Goal: Transaction & Acquisition: Purchase product/service

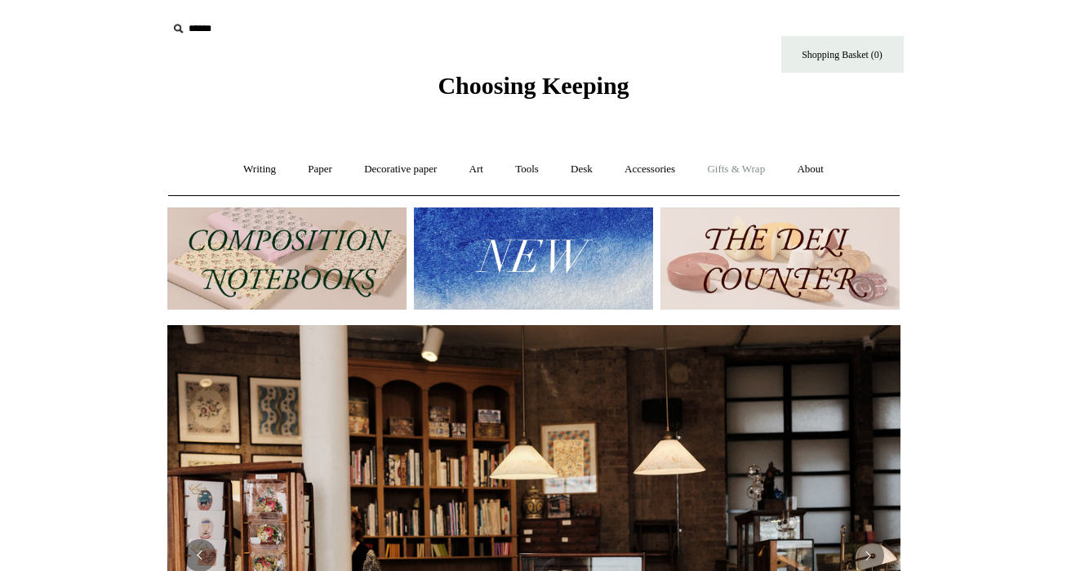
click at [762, 166] on link "Gifts & Wrap +" at bounding box center [736, 169] width 87 height 43
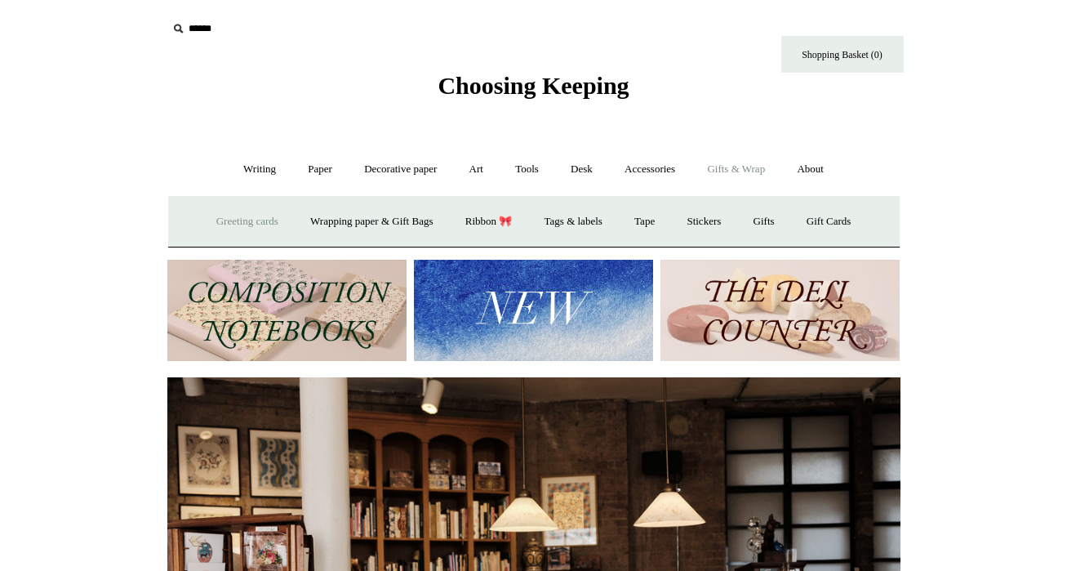
click at [239, 221] on link "Greeting cards +" at bounding box center [247, 221] width 91 height 43
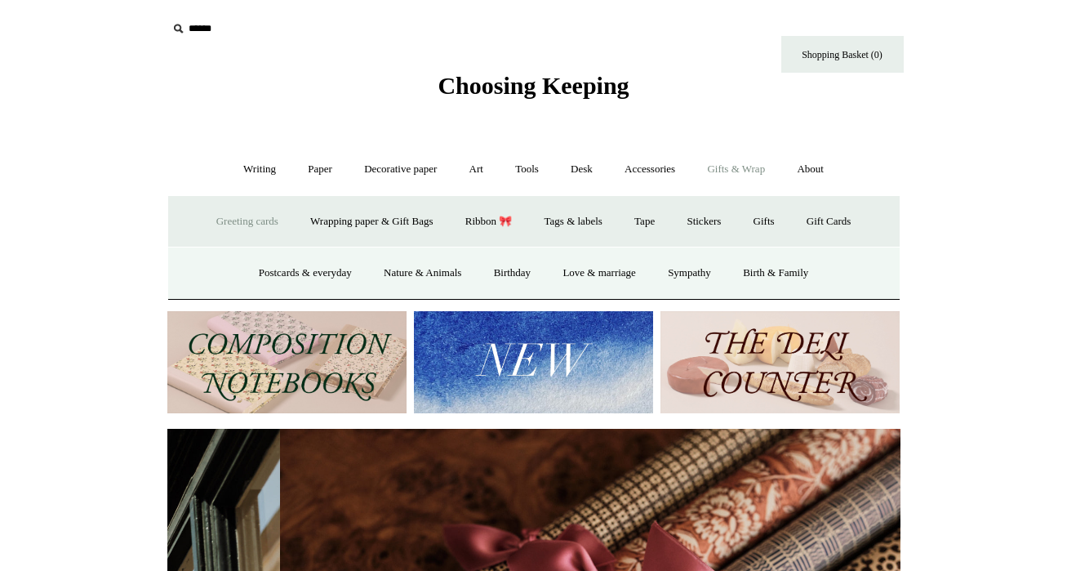
scroll to position [0, 1467]
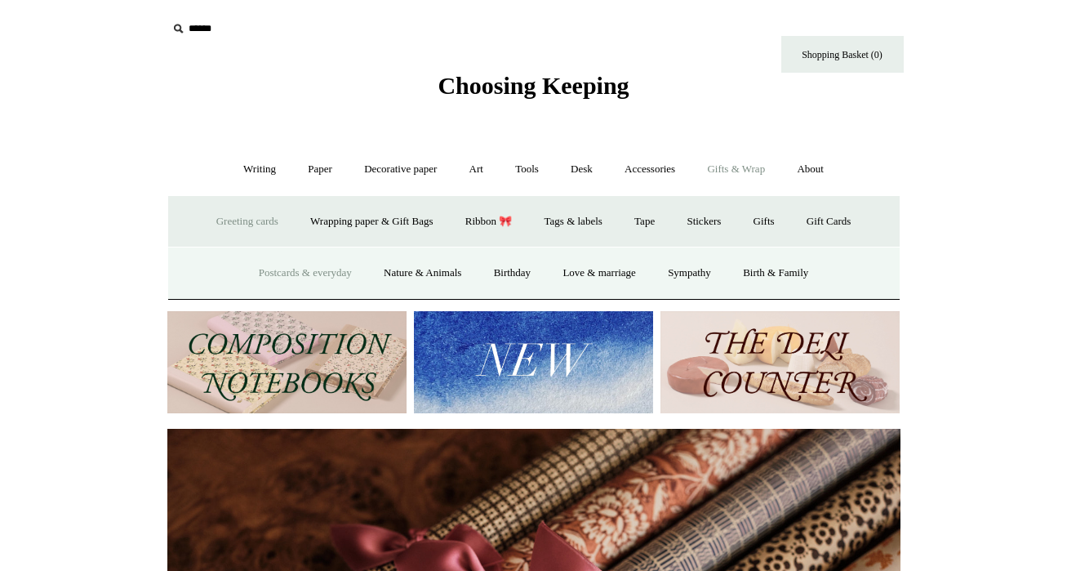
click at [288, 267] on link "Postcards & everyday" at bounding box center [305, 273] width 122 height 43
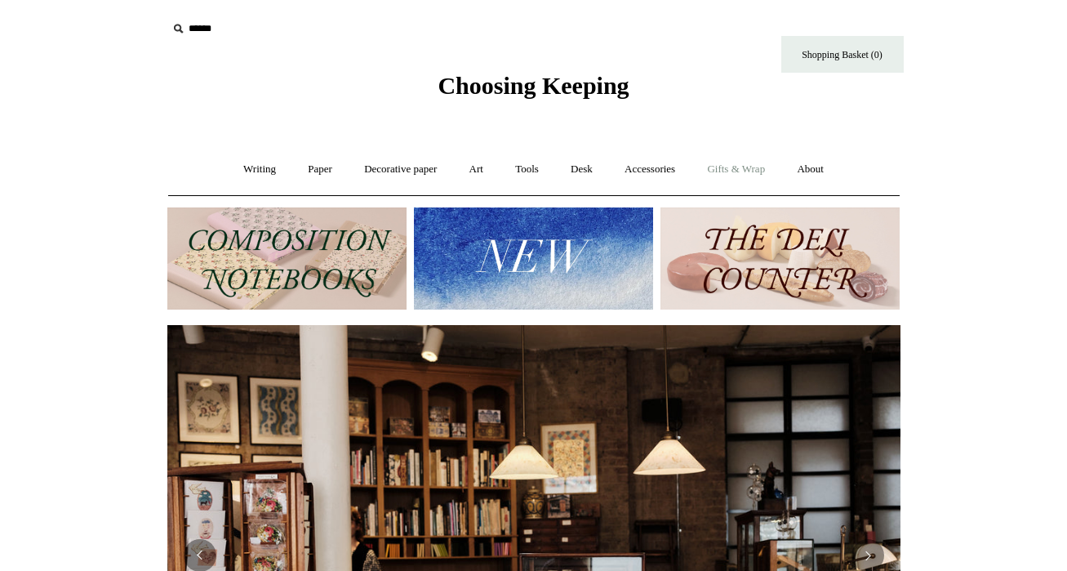
click at [727, 167] on link "Gifts & Wrap +" at bounding box center [736, 169] width 87 height 43
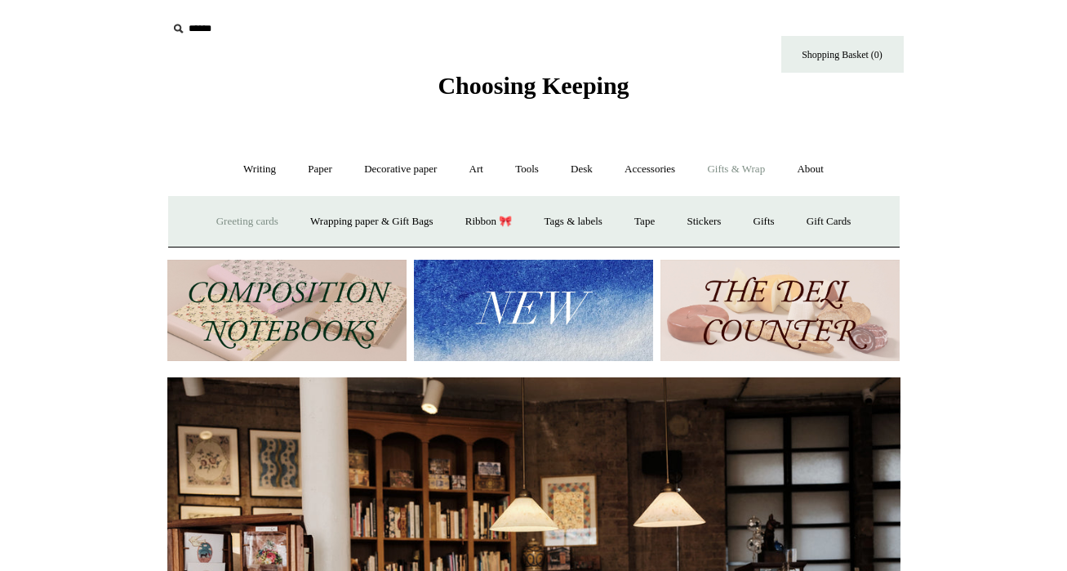
click at [278, 228] on link "Greeting cards +" at bounding box center [247, 221] width 91 height 43
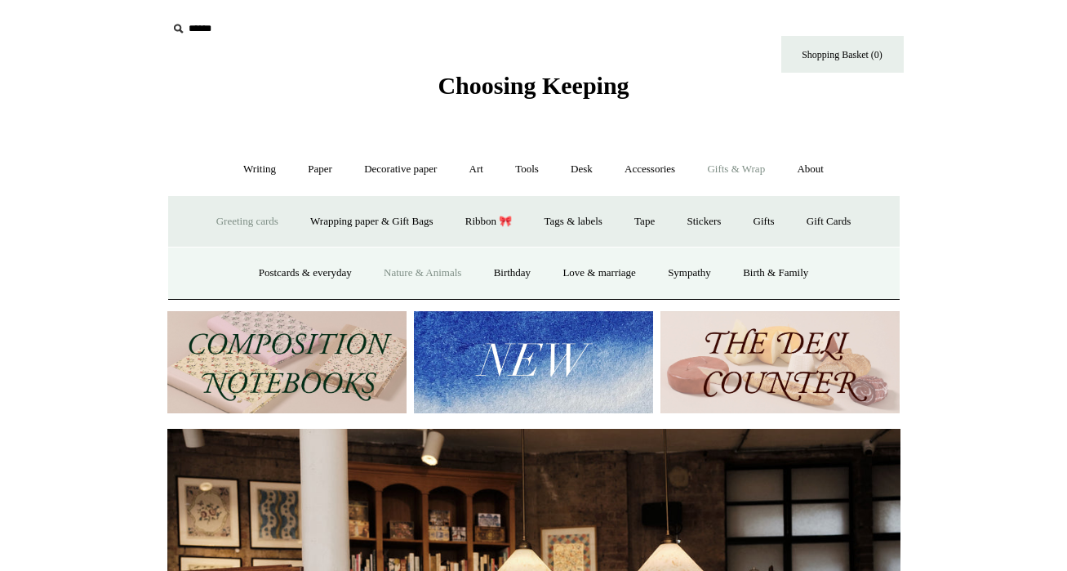
click at [428, 274] on link "Nature & Animals" at bounding box center [422, 273] width 107 height 43
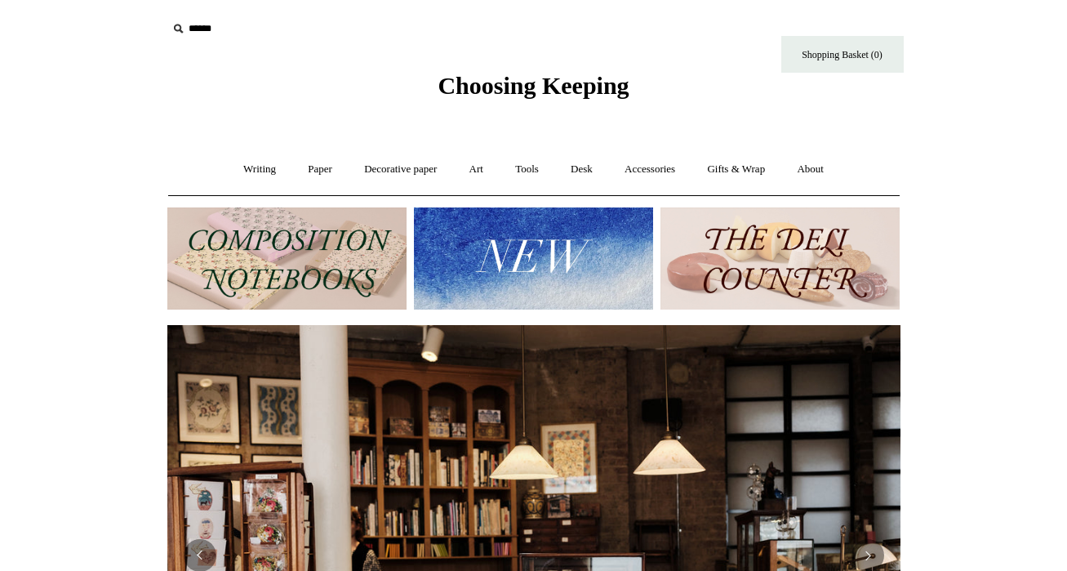
click at [715, 163] on link "Gifts & Wrap +" at bounding box center [736, 169] width 87 height 43
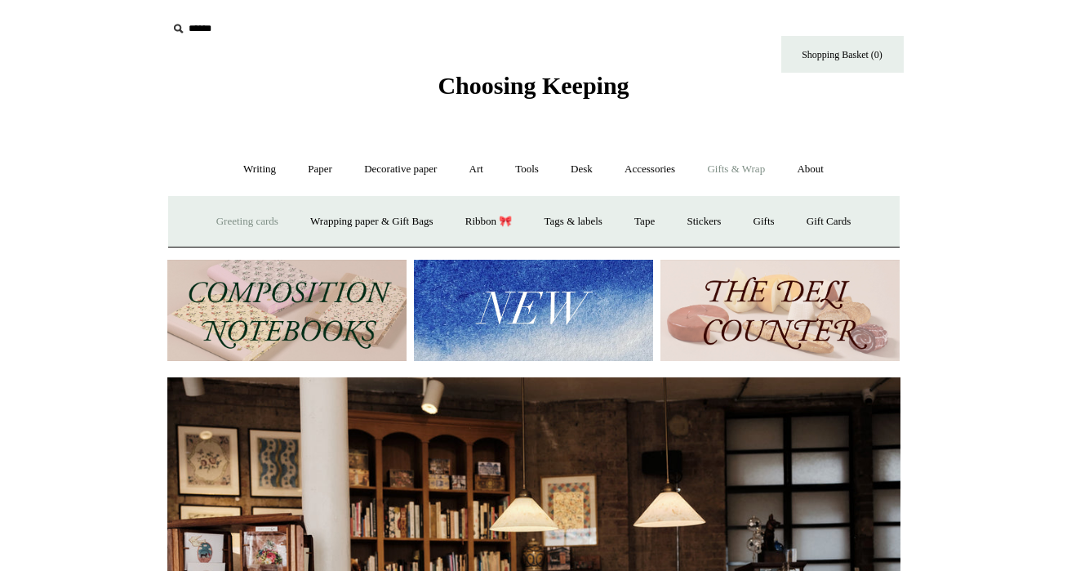
click at [208, 218] on link "Greeting cards +" at bounding box center [247, 221] width 91 height 43
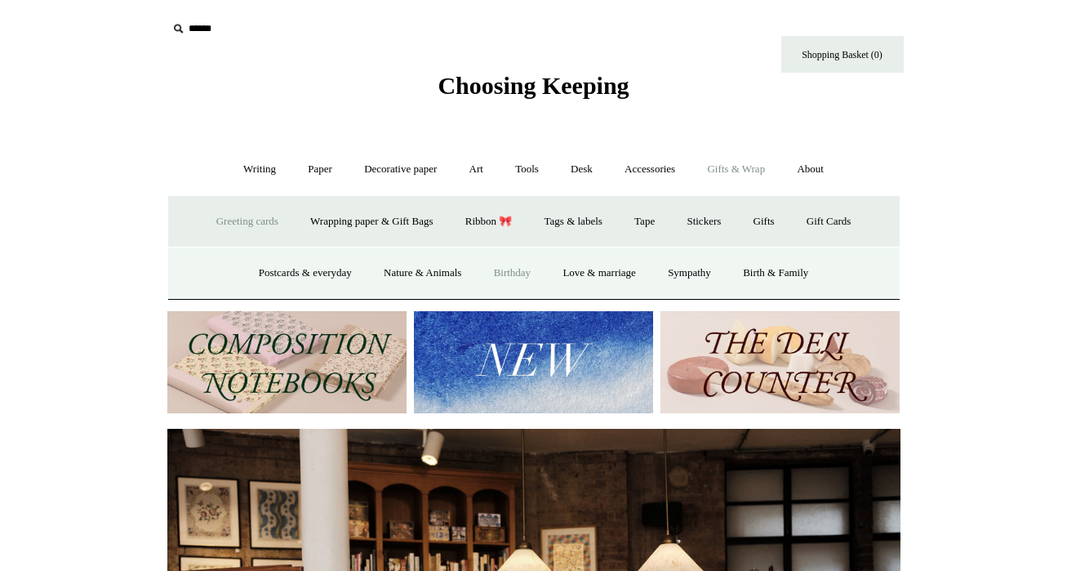
click at [504, 266] on link "Birthday" at bounding box center [512, 273] width 67 height 43
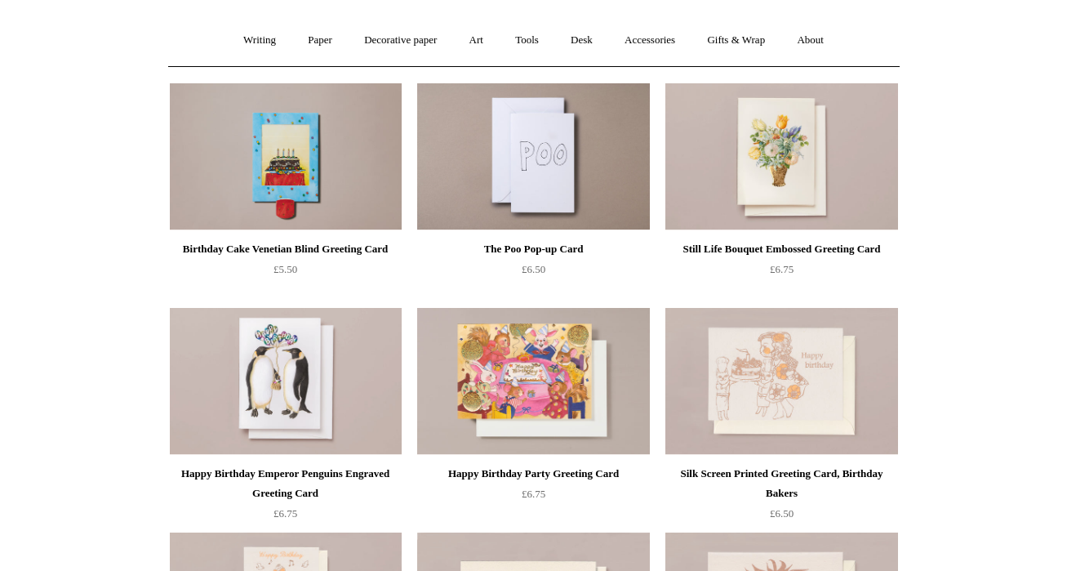
scroll to position [3, 0]
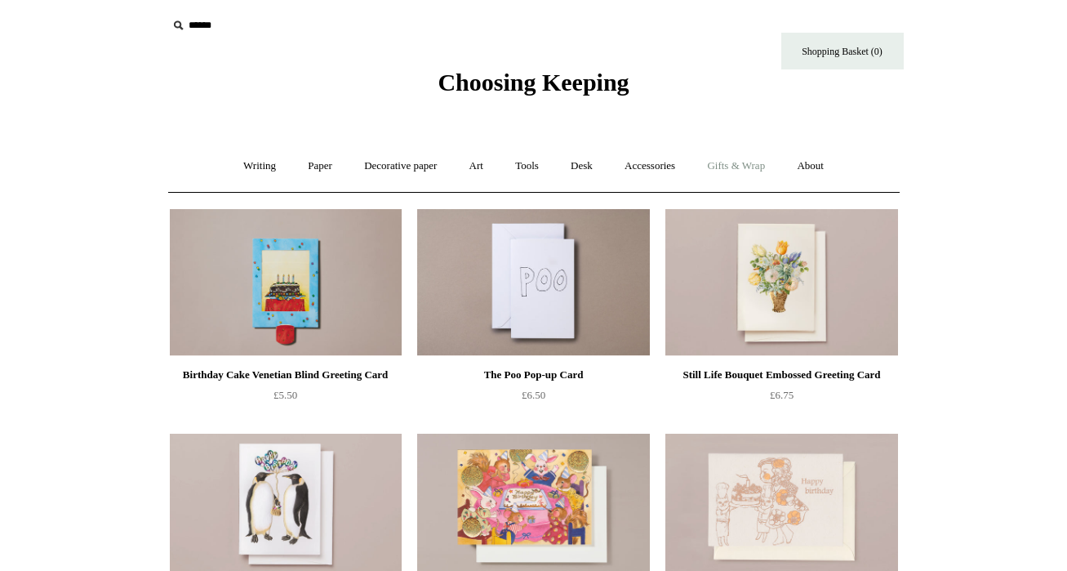
click at [735, 171] on link "Gifts & Wrap +" at bounding box center [736, 166] width 87 height 43
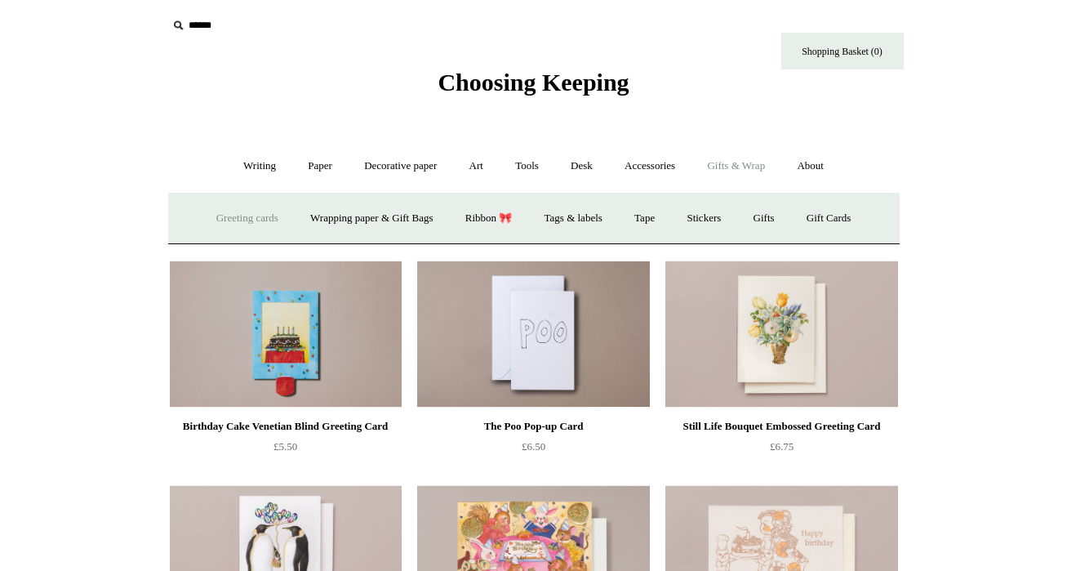
click at [271, 224] on link "Greeting cards +" at bounding box center [247, 218] width 91 height 43
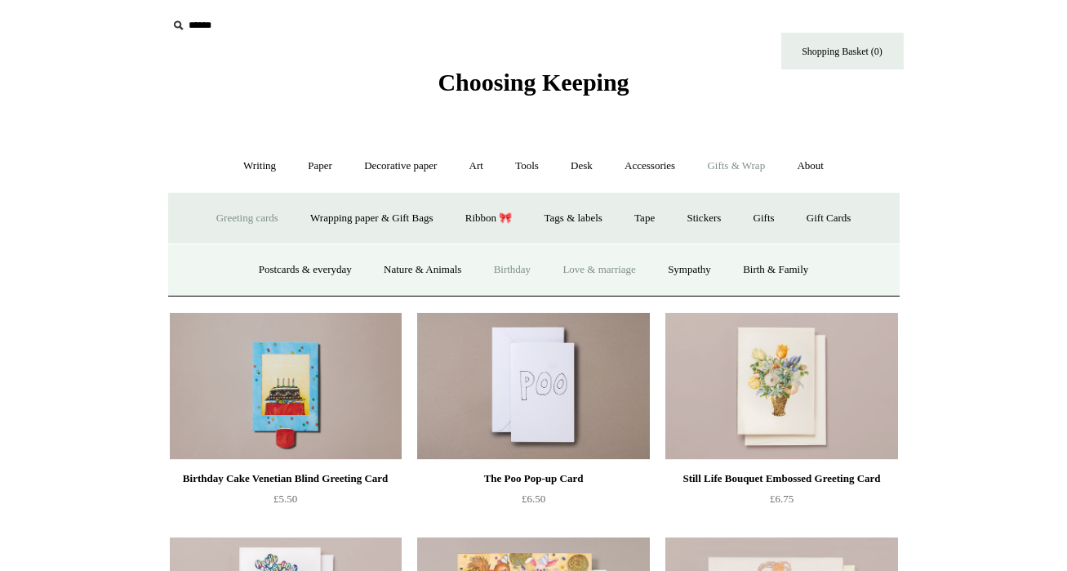
click at [581, 265] on link "Love & marriage" at bounding box center [599, 269] width 103 height 43
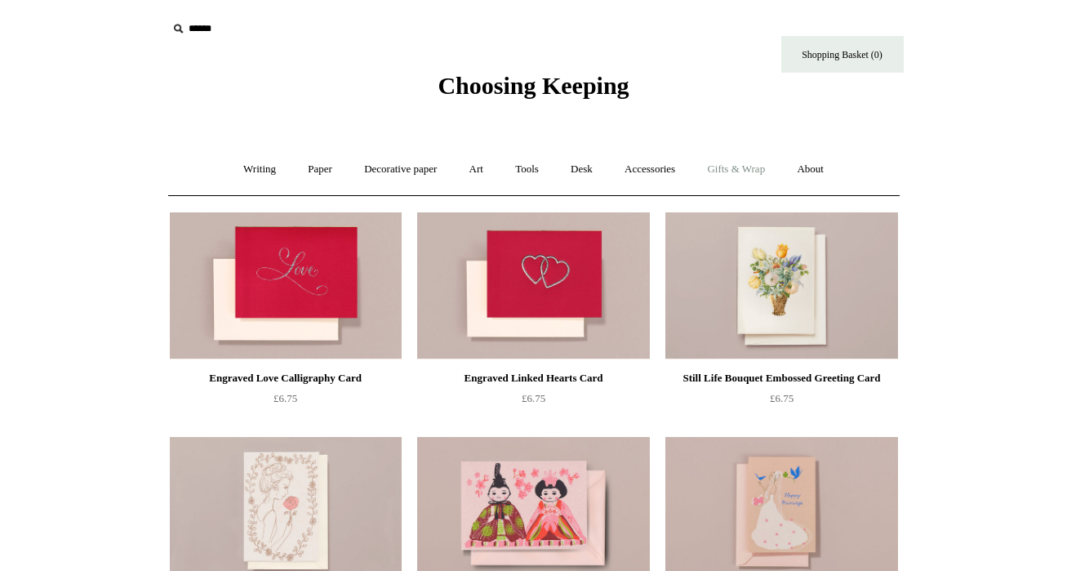
click at [728, 167] on link "Gifts & Wrap +" at bounding box center [736, 169] width 87 height 43
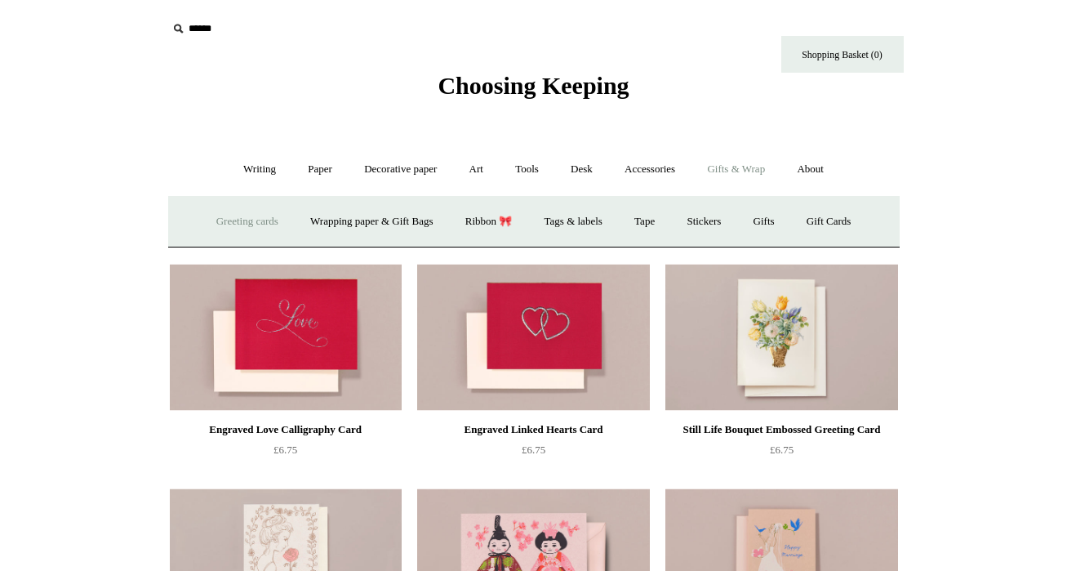
click at [246, 219] on link "Greeting cards +" at bounding box center [247, 221] width 91 height 43
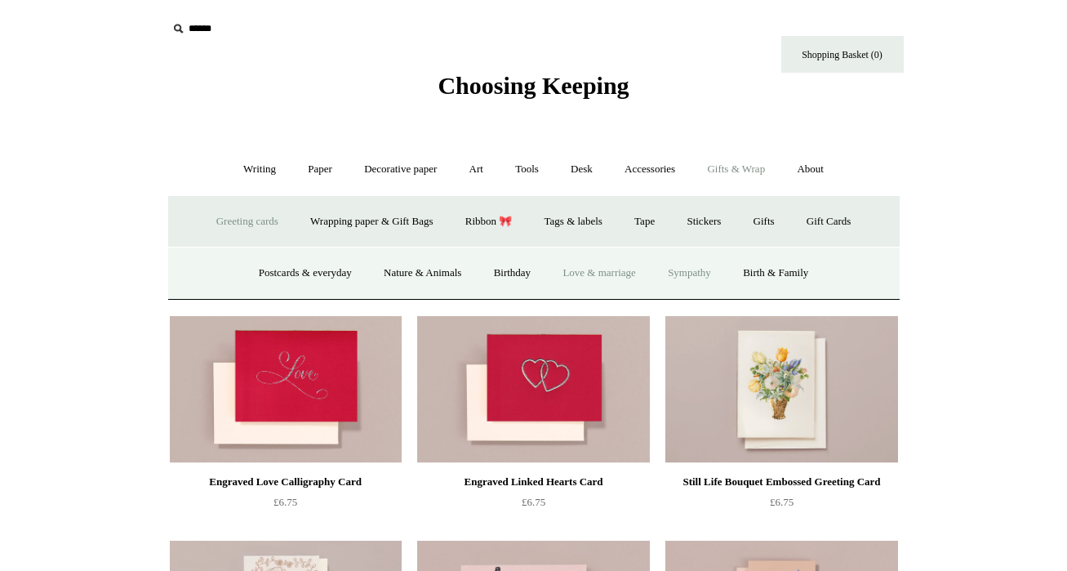
click at [697, 273] on link "Sympathy" at bounding box center [689, 273] width 73 height 43
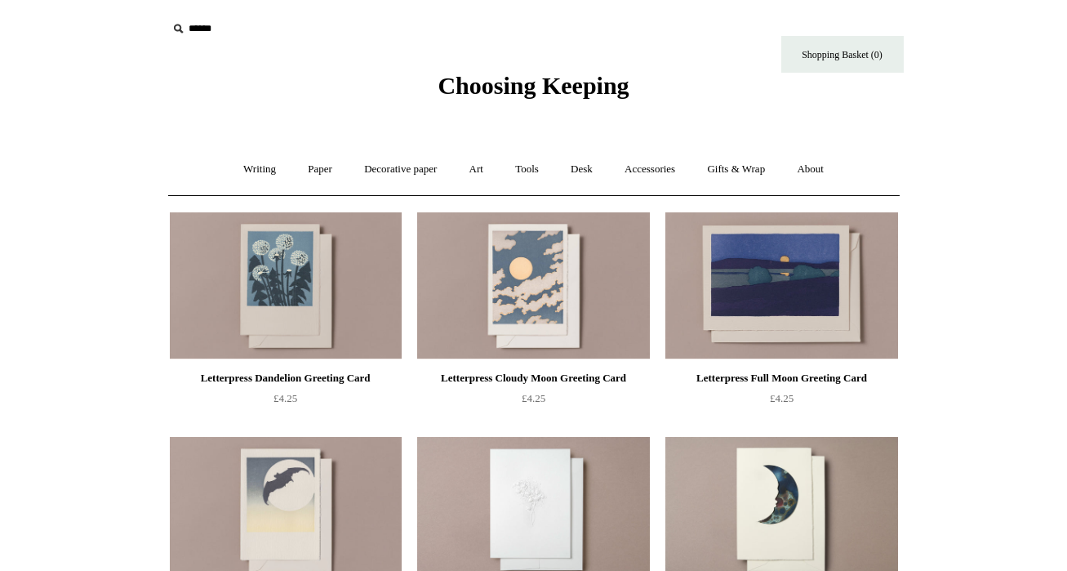
click at [218, 30] on input "text" at bounding box center [267, 29] width 201 height 30
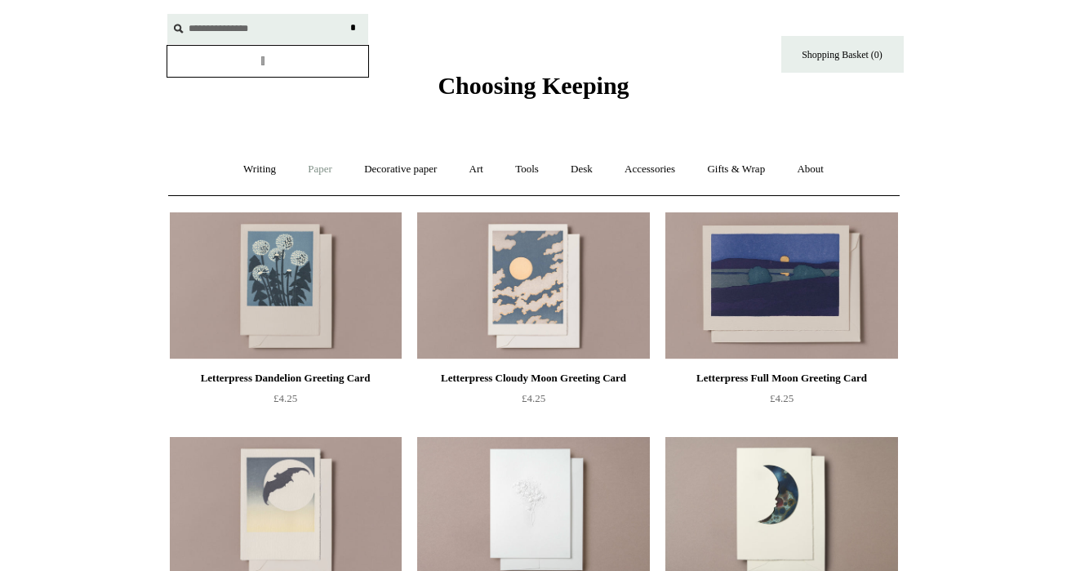
type input "**********"
click at [345, 14] on input "*" at bounding box center [353, 28] width 16 height 29
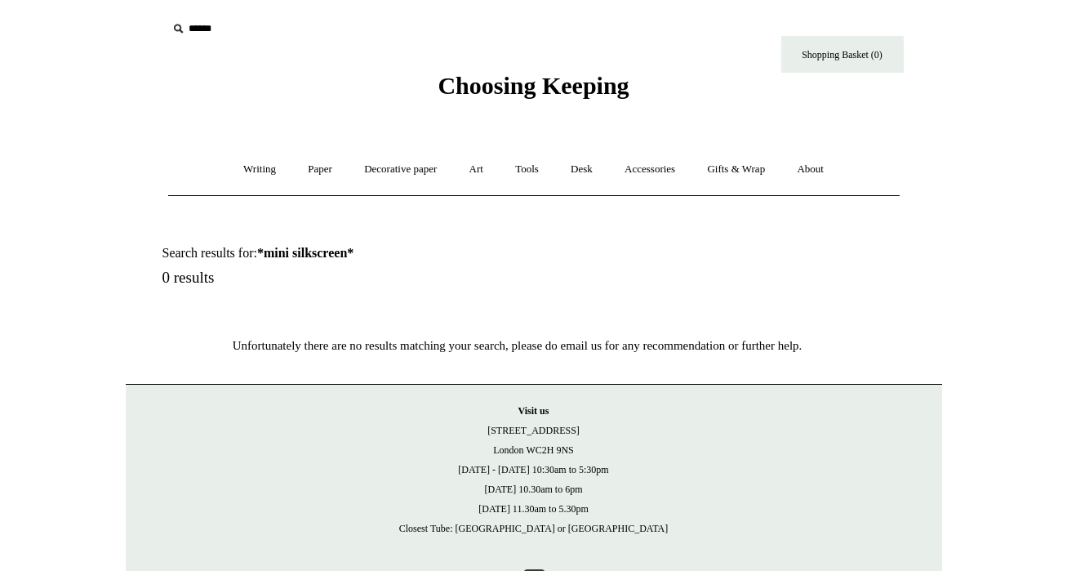
click at [206, 34] on input "text" at bounding box center [267, 29] width 201 height 30
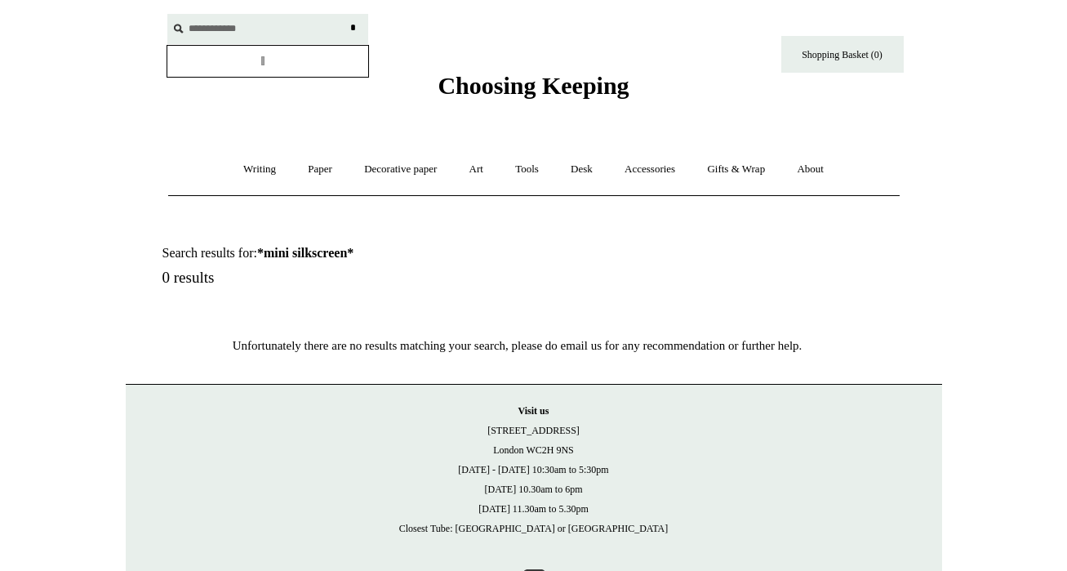
type input "**********"
click at [345, 14] on input "*" at bounding box center [353, 28] width 16 height 29
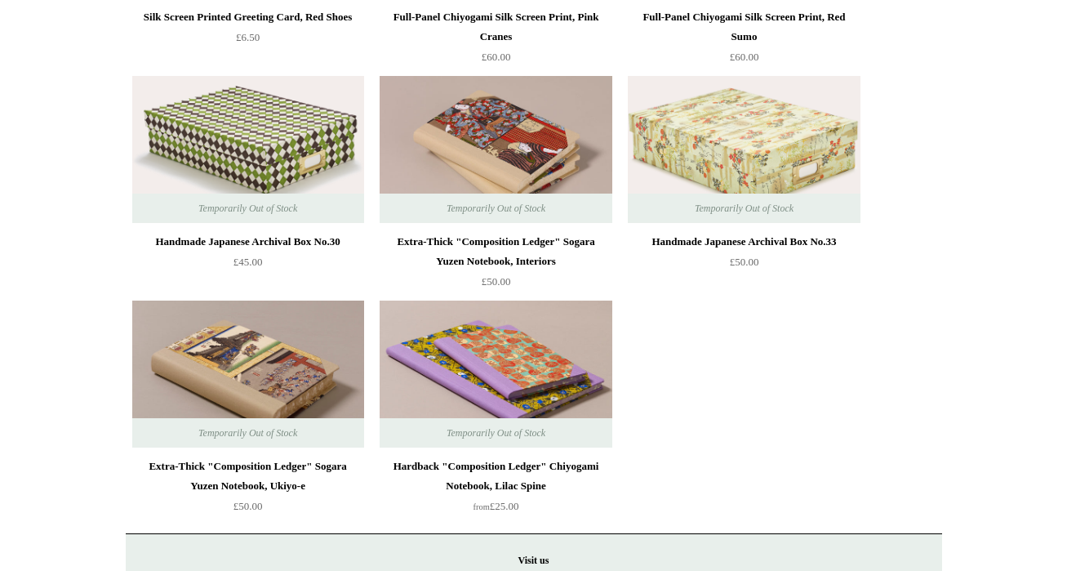
scroll to position [4304, 0]
